Goal: Task Accomplishment & Management: Manage account settings

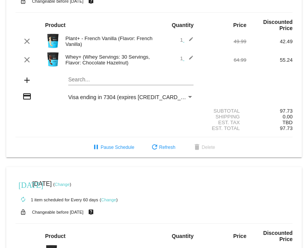
scroll to position [334, 0]
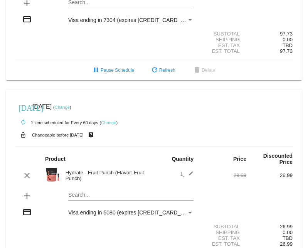
click at [90, 198] on mat-card "[DATE] [DATE] ( Change ) autorenew 1 item scheduled for Every 60 days ( Change …" at bounding box center [154, 181] width 296 height 183
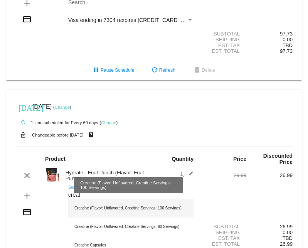
type input "creat"
click at [126, 208] on div "Creatine (Flavor: Unflavored, Creatine Servings: 100 Servings)" at bounding box center [130, 208] width 125 height 18
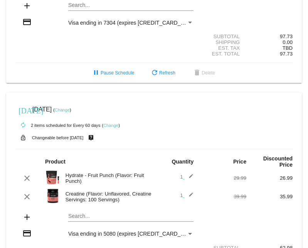
scroll to position [314, 0]
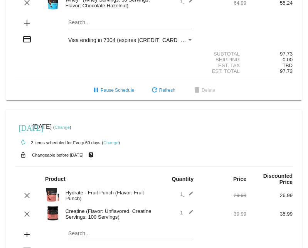
click at [70, 129] on link "Change" at bounding box center [62, 127] width 15 height 5
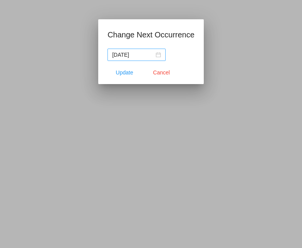
click at [159, 56] on div "[DATE]" at bounding box center [136, 54] width 49 height 8
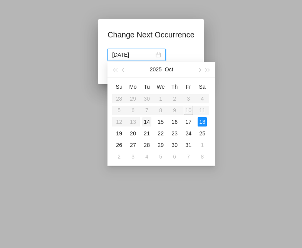
click at [149, 122] on div "14" at bounding box center [146, 121] width 9 height 9
type input "[DATE]"
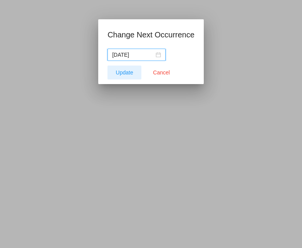
click at [126, 74] on span "Update" at bounding box center [124, 72] width 17 height 6
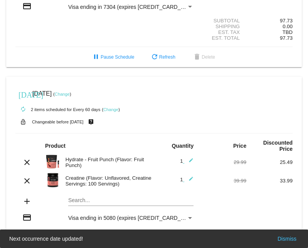
scroll to position [391, 0]
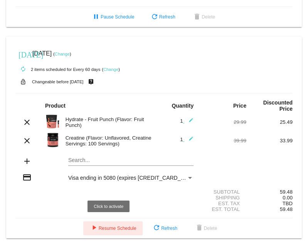
click at [101, 229] on span "play_arrow Resume Schedule" at bounding box center [112, 227] width 47 height 5
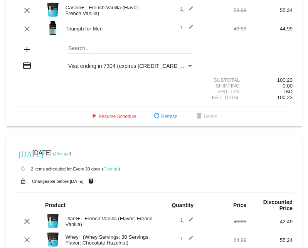
scroll to position [116, 0]
